Goal: Navigation & Orientation: Find specific page/section

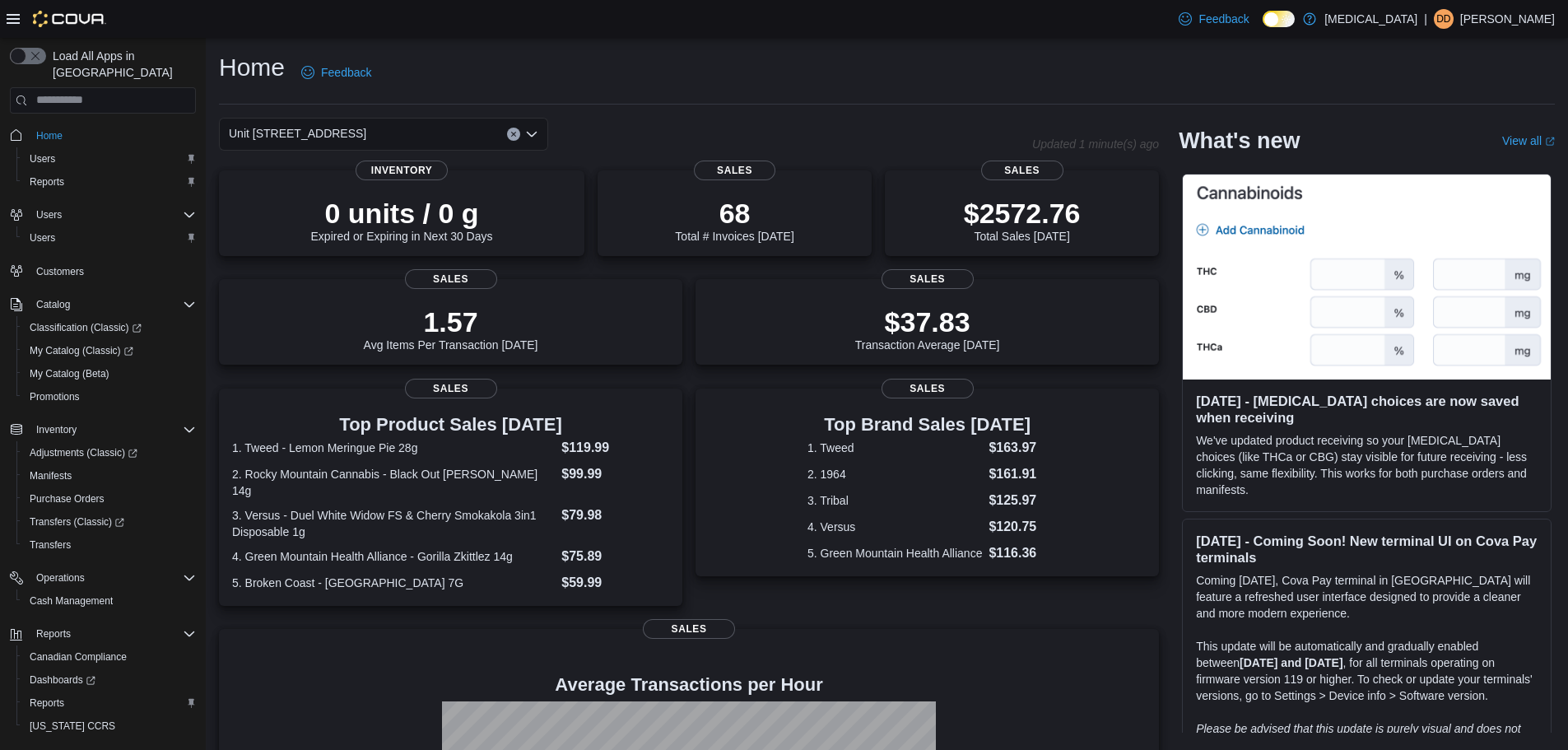
click at [950, 59] on div "Home Feedback" at bounding box center [886, 72] width 1336 height 43
